Goal: Information Seeking & Learning: Learn about a topic

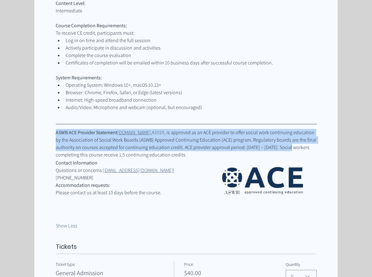
drag, startPoint x: 53, startPoint y: 119, endPoint x: 313, endPoint y: 132, distance: 260.9
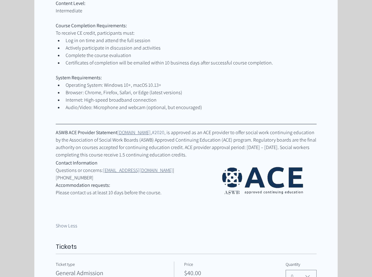
click at [261, 136] on span ", is approved as an ACE provider to offer social work continuing education by t…" at bounding box center [187, 143] width 262 height 29
drag, startPoint x: 260, startPoint y: 135, endPoint x: 307, endPoint y: 137, distance: 47.1
click at [307, 137] on span "ASWB ACE Provider Statement [DOMAIN_NAME] , #2020 , is approved as an ACE provi…" at bounding box center [186, 144] width 261 height 30
copy span "[DATE] – [DATE]."
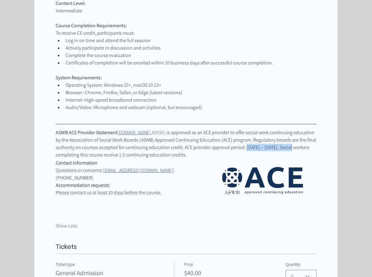
drag, startPoint x: 56, startPoint y: 119, endPoint x: 217, endPoint y: 143, distance: 162.6
click at [217, 143] on span "ASWB ACE Provider Statement [DOMAIN_NAME] , #2020 , is approved as an ACE provi…" at bounding box center [186, 144] width 261 height 30
click at [150, 142] on span ", is approved as an ACE provider to offer social work continuing education by t…" at bounding box center [187, 143] width 262 height 29
drag, startPoint x: 147, startPoint y: 143, endPoint x: 156, endPoint y: 142, distance: 9.0
click at [156, 142] on span ", is approved as an ACE provider to offer social work continuing education by t…" at bounding box center [187, 143] width 262 height 29
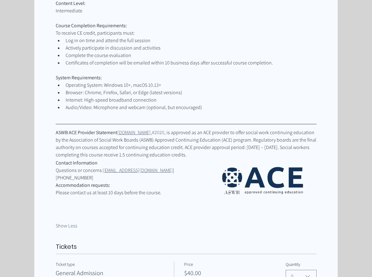
drag, startPoint x: 156, startPoint y: 142, endPoint x: 113, endPoint y: 137, distance: 43.4
click at [113, 137] on span ", is approved as an ACE provider to offer social work continuing education by t…" at bounding box center [187, 143] width 262 height 29
